Goal: Information Seeking & Learning: Learn about a topic

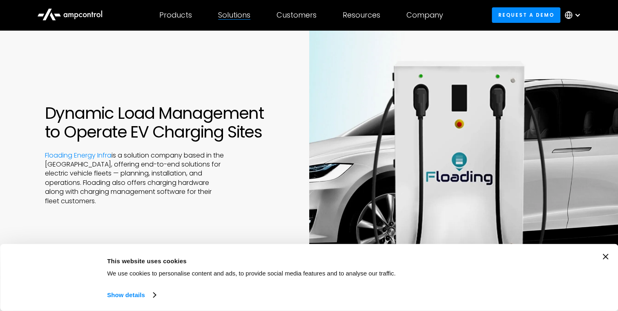
click at [233, 8] on div "Solutions By business need Efficency Reduce grid contraints and fuel costs Oper…" at bounding box center [234, 15] width 58 height 29
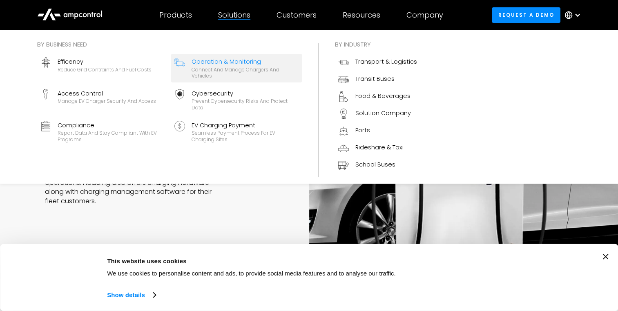
click at [232, 64] on div "Operation & Monitoring" at bounding box center [245, 61] width 107 height 9
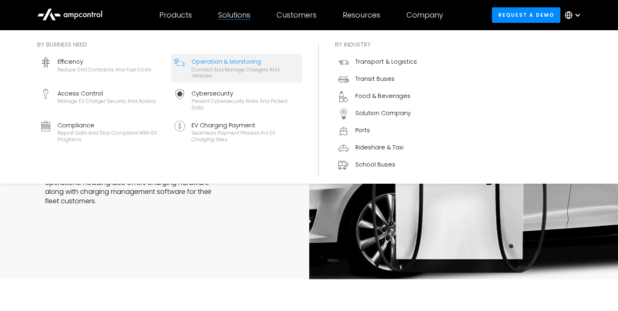
click at [231, 64] on div "Operation & Monitoring" at bounding box center [245, 61] width 107 height 9
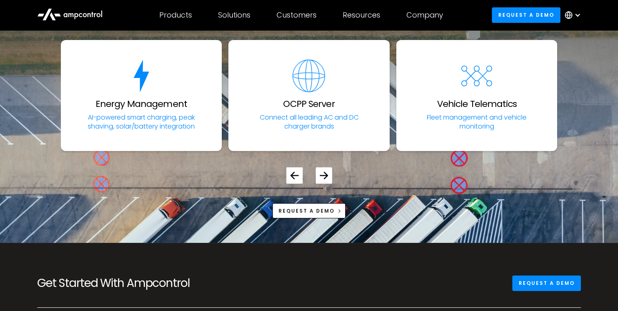
scroll to position [3025, 0]
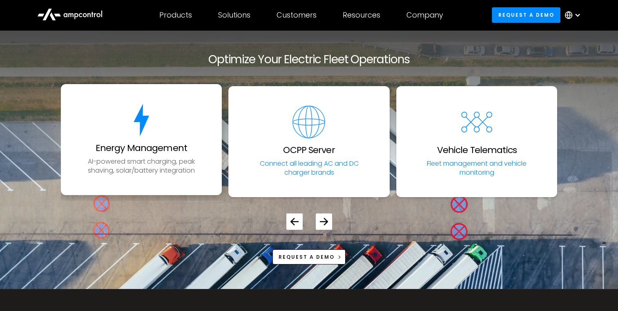
click at [135, 148] on link "Energy Management AI-powered smart charging, peak shaving, solar/battery integr…" at bounding box center [141, 139] width 161 height 111
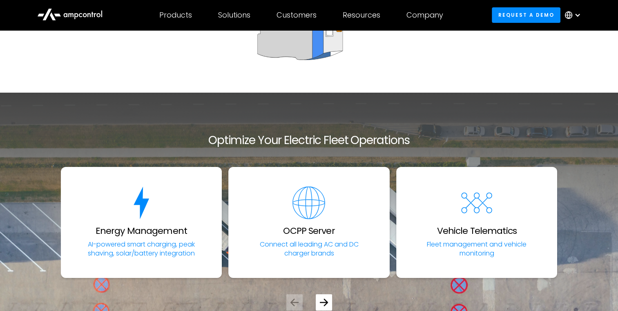
scroll to position [3025, 0]
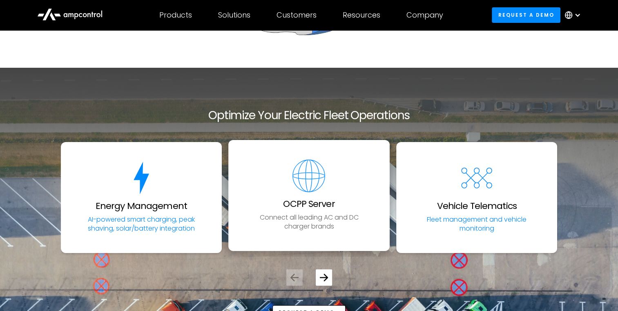
click at [315, 172] on img "2 / 5" at bounding box center [309, 176] width 33 height 33
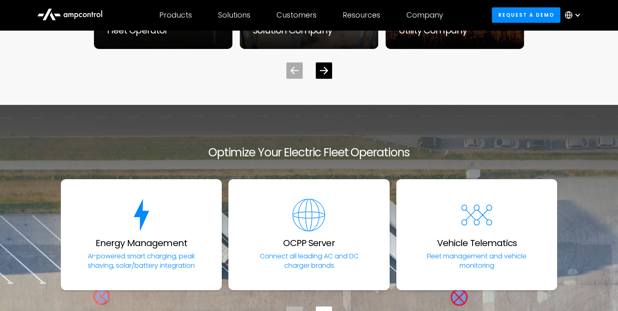
scroll to position [2698, 0]
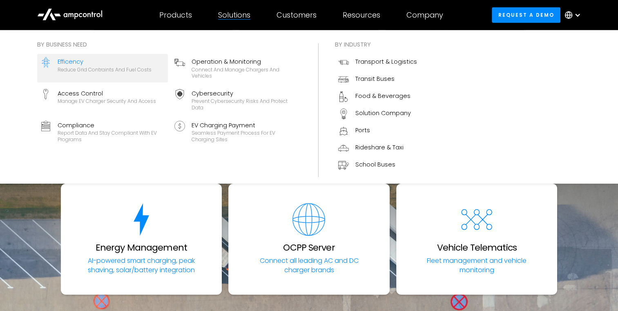
click at [103, 71] on div "Reduce grid contraints and fuel costs" at bounding box center [105, 70] width 94 height 7
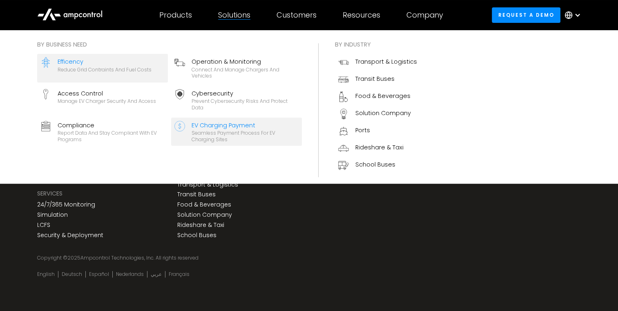
scroll to position [3401, 0]
click at [231, 134] on div "Seamless Payment Process for EV Charging Sites" at bounding box center [245, 136] width 107 height 13
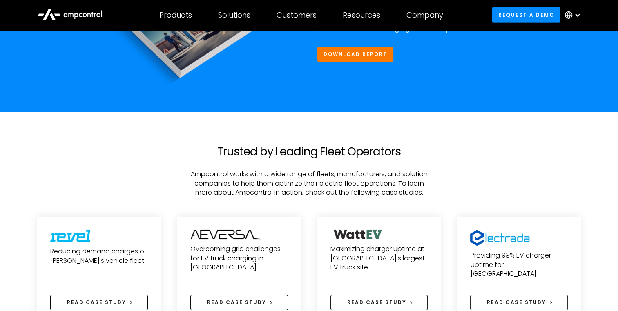
scroll to position [2943, 0]
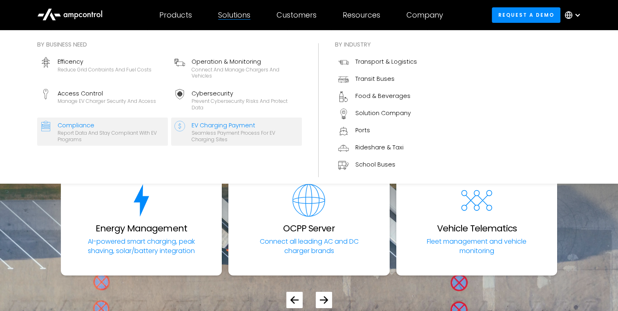
click at [138, 122] on div "Compliance" at bounding box center [111, 125] width 107 height 9
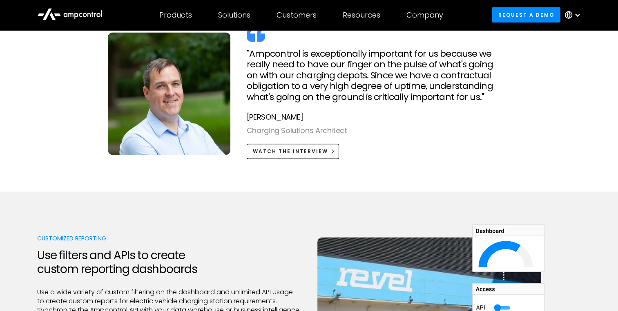
scroll to position [1717, 0]
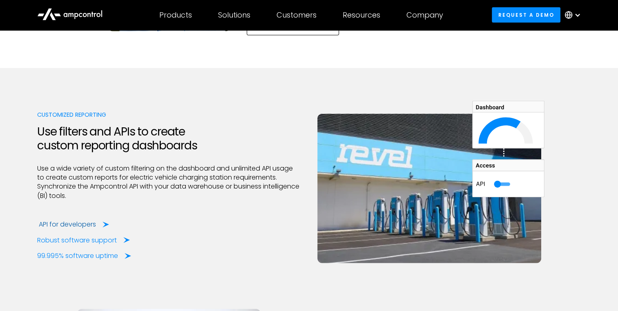
click at [72, 223] on div "API for developers" at bounding box center [67, 224] width 57 height 9
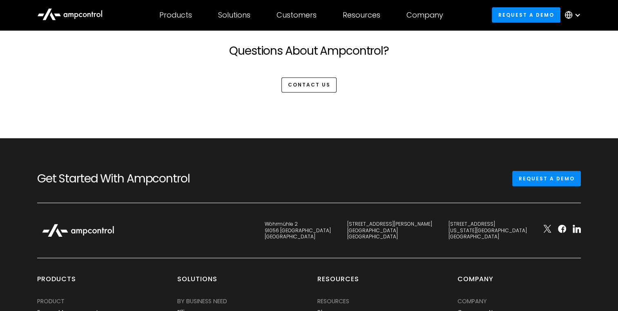
scroll to position [2181, 0]
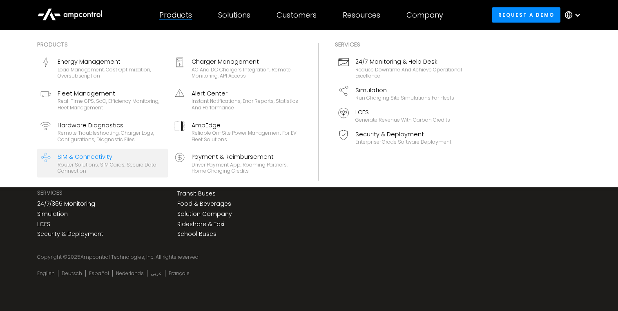
click at [118, 165] on div "Router Solutions, SIM Cards, Secure Data Connection" at bounding box center [111, 168] width 107 height 13
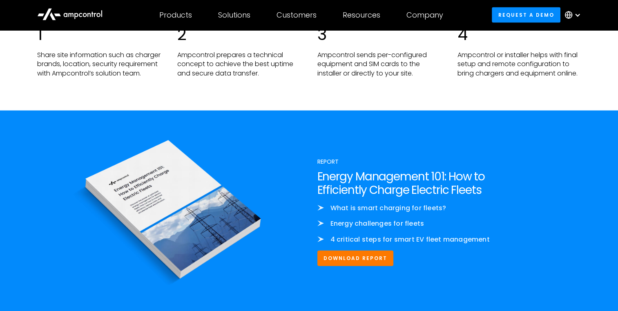
scroll to position [1717, 0]
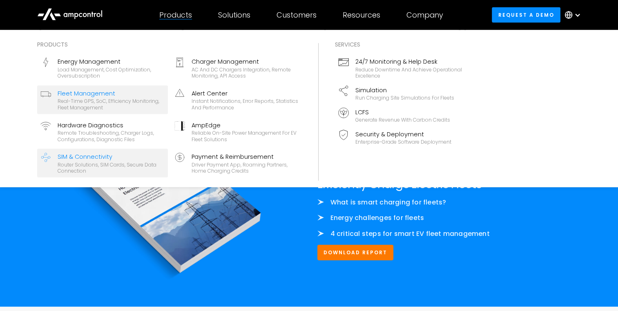
click at [126, 102] on div "Real-time GPS, SoC, efficiency monitoring, fleet management" at bounding box center [111, 104] width 107 height 13
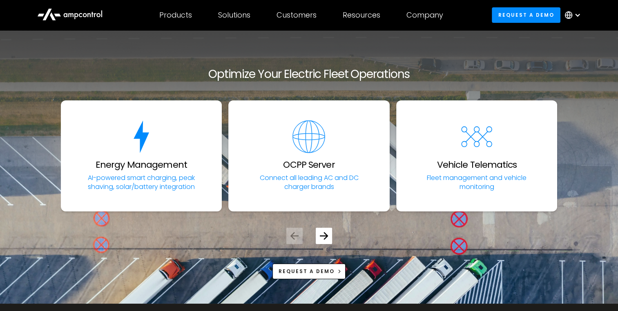
scroll to position [2943, 0]
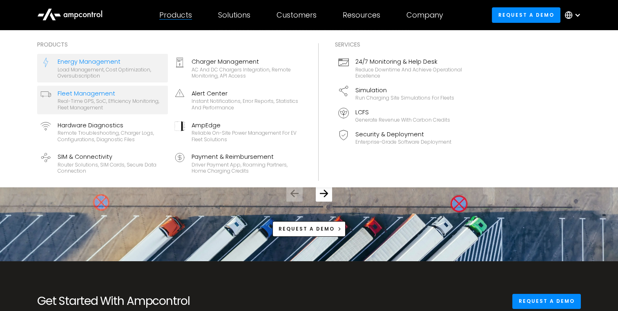
click at [139, 65] on div "Energy Management" at bounding box center [111, 61] width 107 height 9
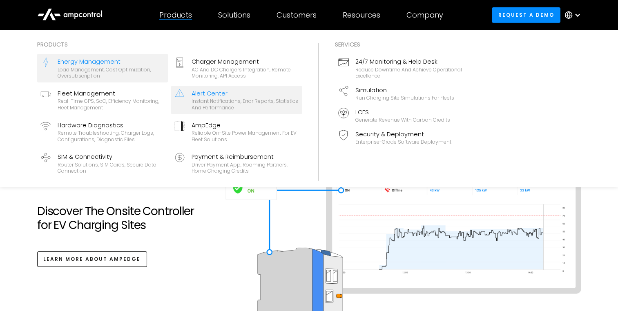
scroll to position [2780, 0]
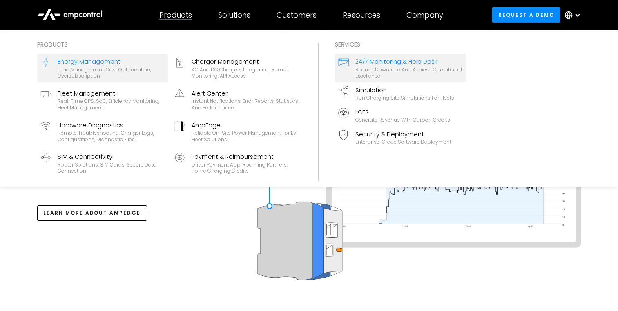
click at [384, 67] on div "Reduce downtime and achieve operational excellence" at bounding box center [409, 73] width 107 height 13
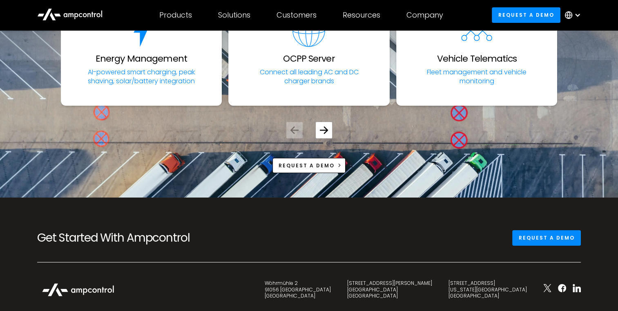
scroll to position [3025, 0]
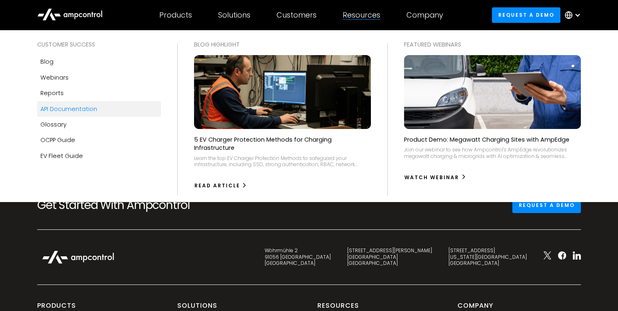
click at [96, 110] on link "API Documentation" at bounding box center [99, 109] width 124 height 16
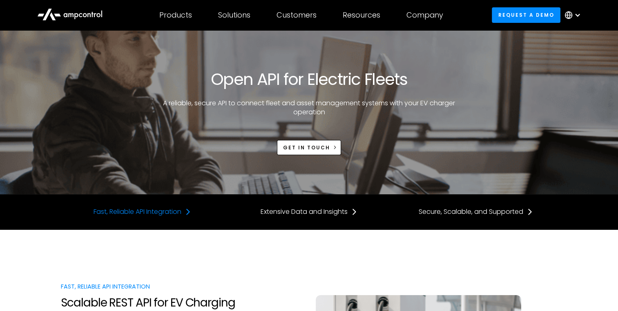
click at [125, 213] on div "Fast, Reliable API Integration" at bounding box center [138, 212] width 88 height 9
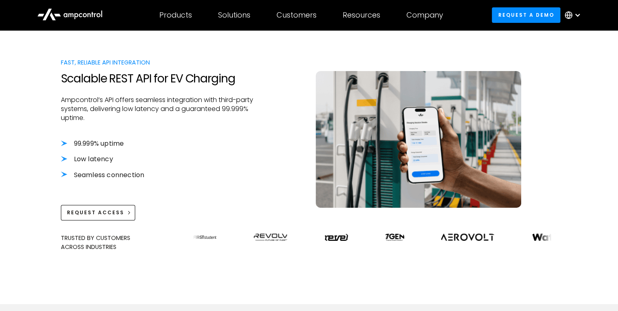
scroll to position [230, 0]
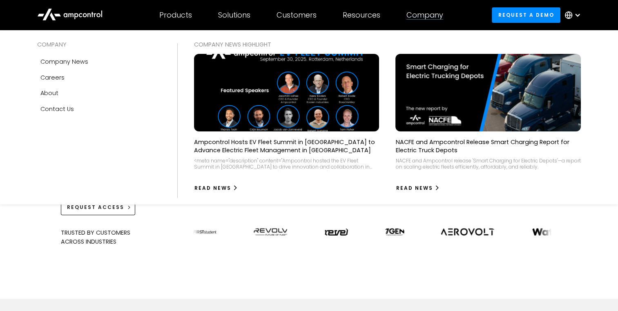
click at [178, 13] on div "Products" at bounding box center [175, 15] width 33 height 9
click at [425, 18] on div "Company" at bounding box center [425, 15] width 37 height 9
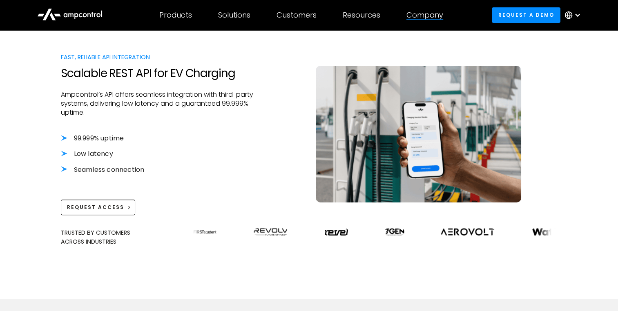
click at [425, 18] on div "Company" at bounding box center [425, 15] width 37 height 9
click at [181, 9] on div "Products Products Energy Management Load management, cost optimization, oversub…" at bounding box center [175, 15] width 59 height 29
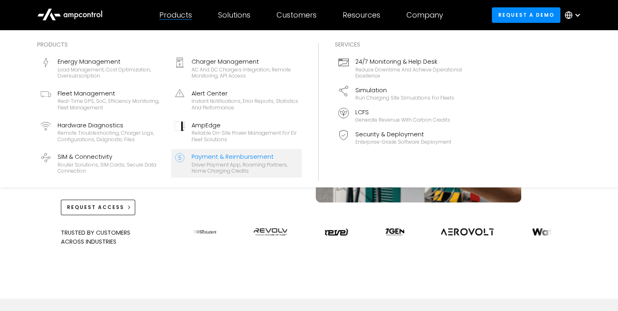
click at [222, 162] on div "Driver Payment App, Roaming Partners, Home Charging Credits" at bounding box center [245, 168] width 107 height 13
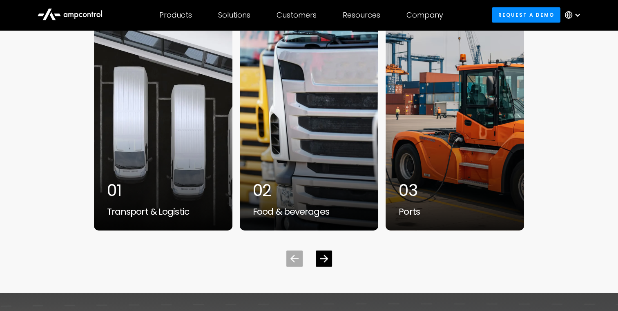
scroll to position [2126, 0]
